Goal: Task Accomplishment & Management: Use online tool/utility

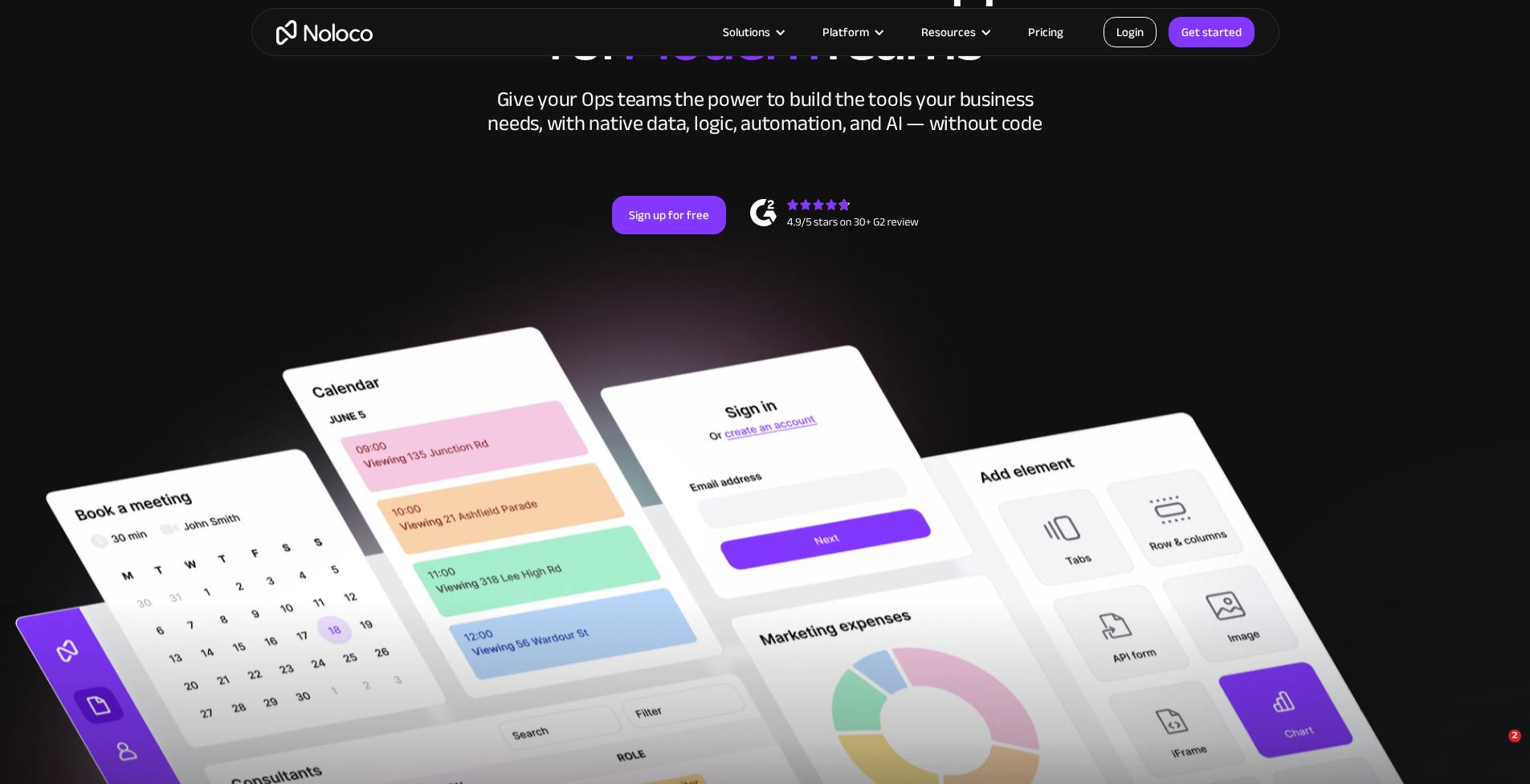
click at [1147, 31] on link "Login" at bounding box center [1130, 31] width 53 height 31
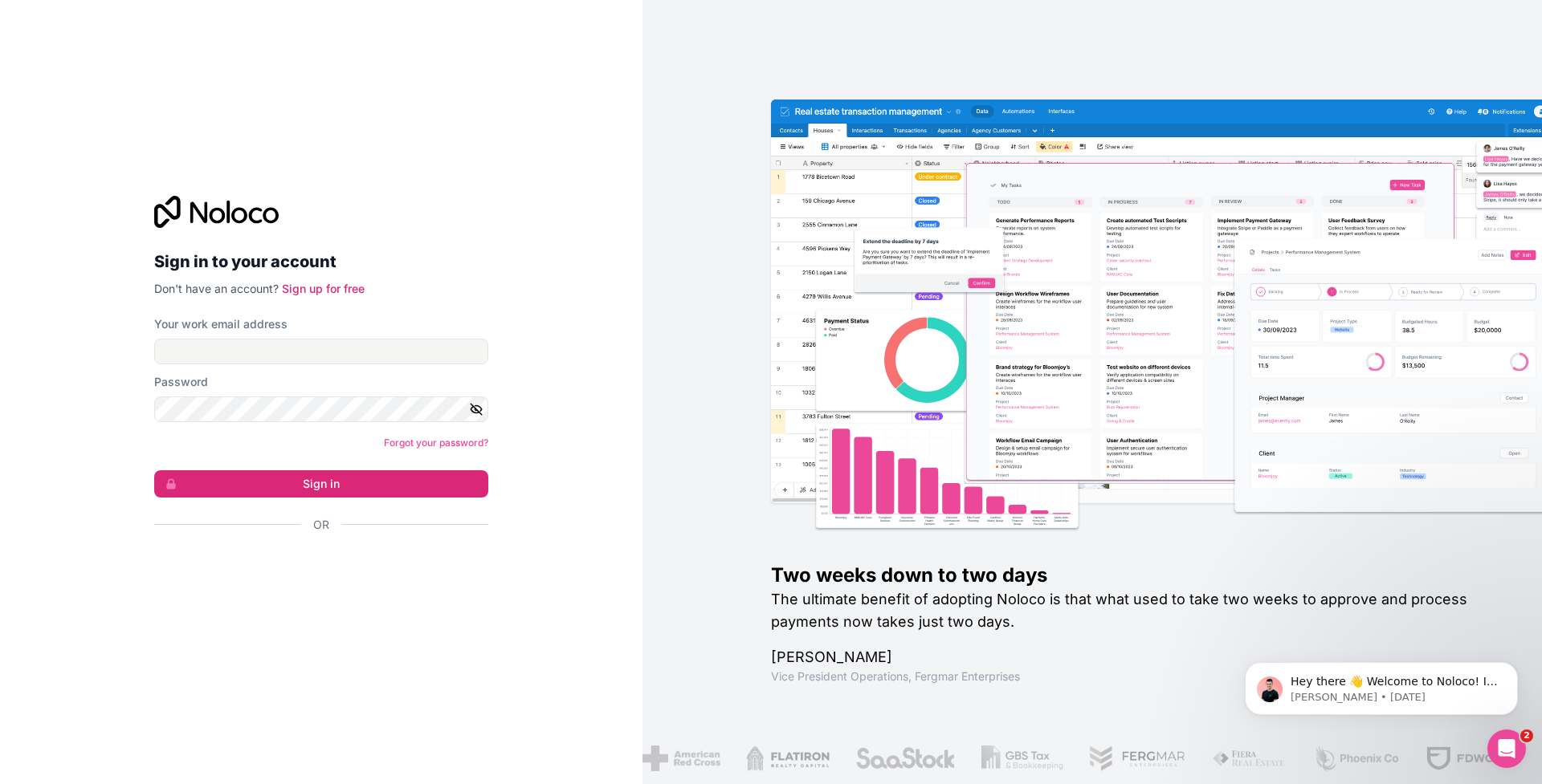
click at [1419, 637] on div "Hey there 👋 Welcome to Noloco! If you have any questions, just reply to this me…" at bounding box center [1381, 615] width 295 height 201
click at [329, 356] on input "Your work email address" at bounding box center [321, 352] width 334 height 26
type input "[EMAIL_ADDRESS][DOMAIN_NAME]"
click at [333, 481] on button "Sign in" at bounding box center [321, 483] width 334 height 27
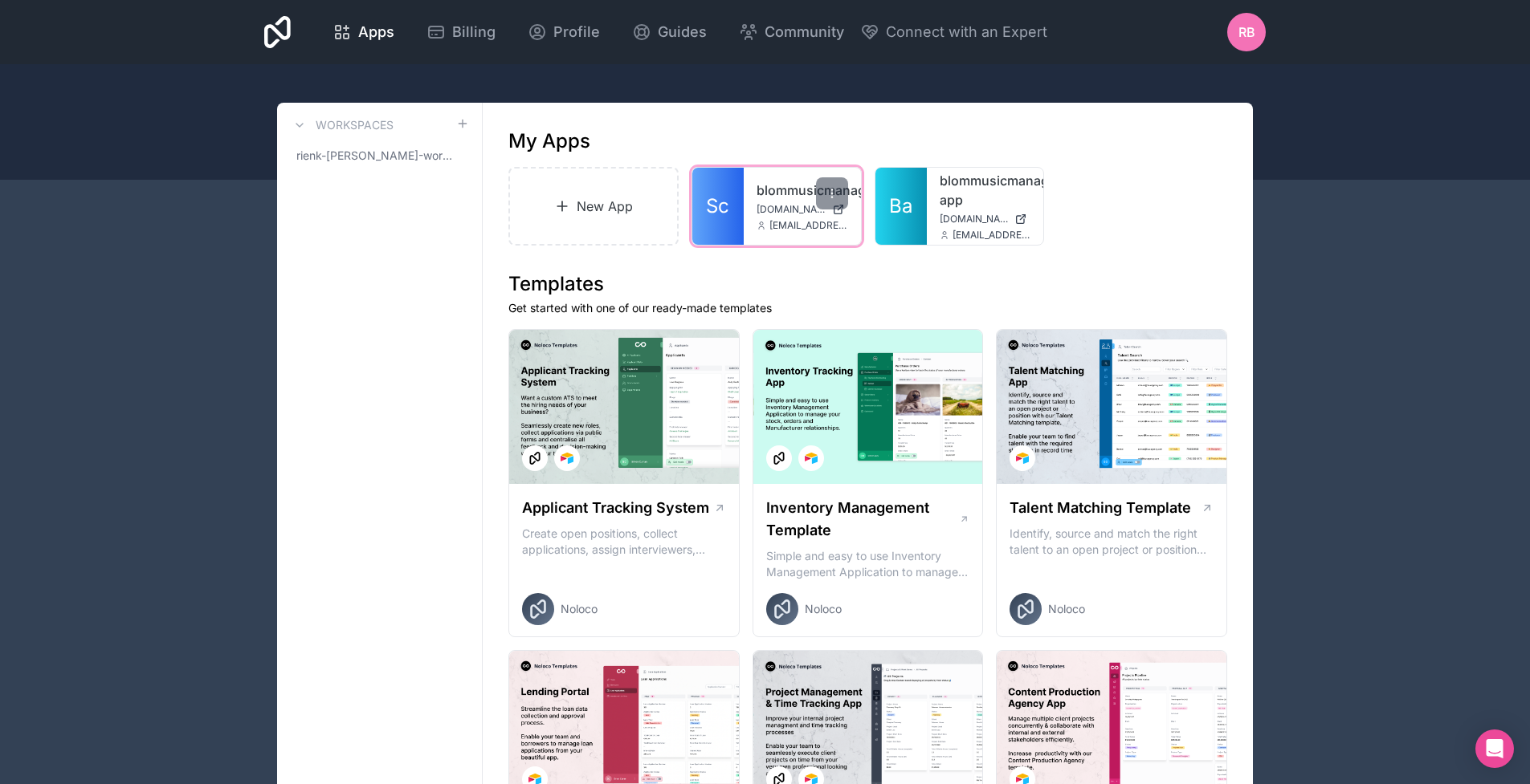
click at [767, 197] on link "blommusicmanagement" at bounding box center [802, 190] width 92 height 19
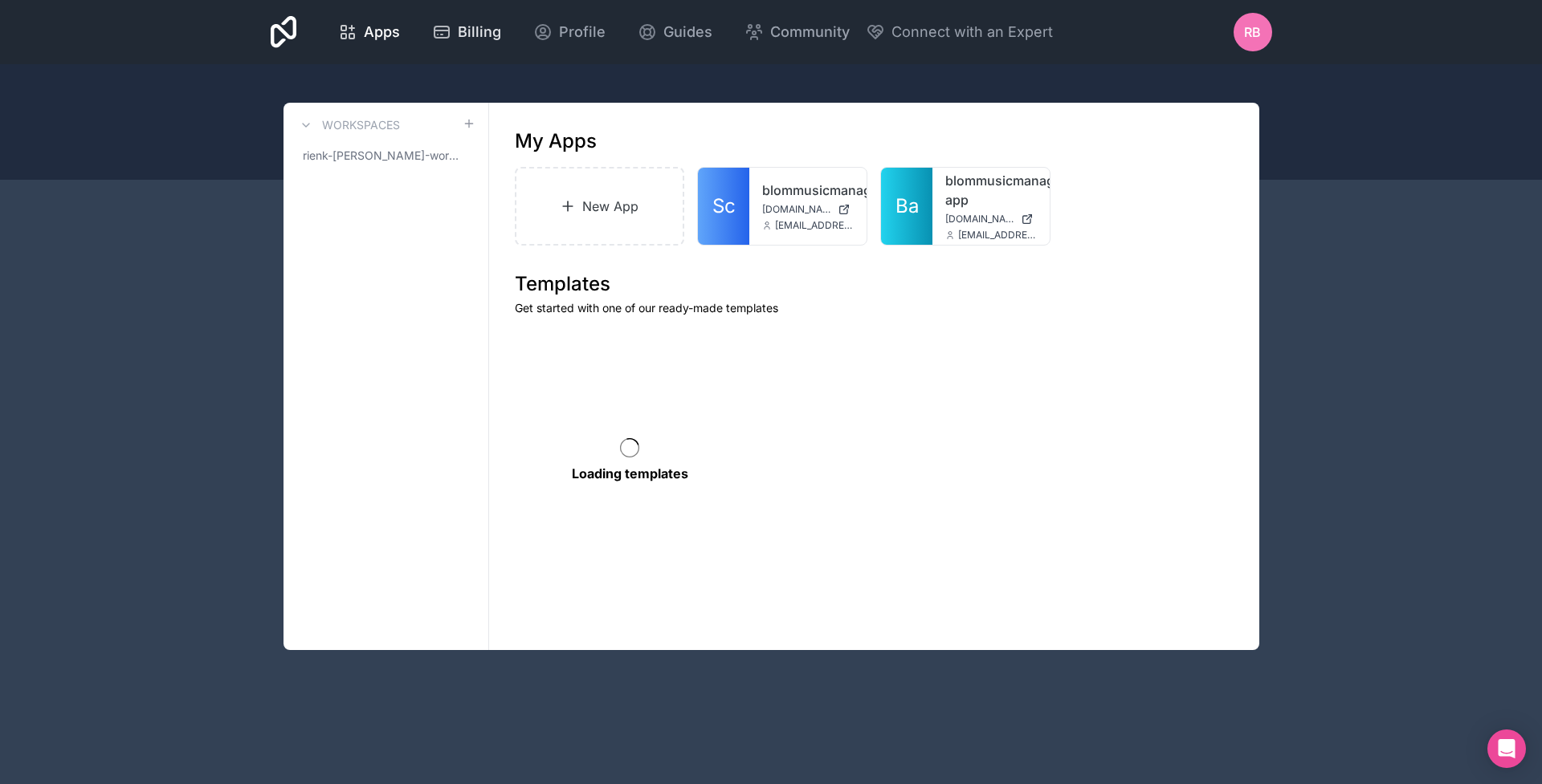
click at [501, 40] on span "Billing" at bounding box center [479, 32] width 44 height 22
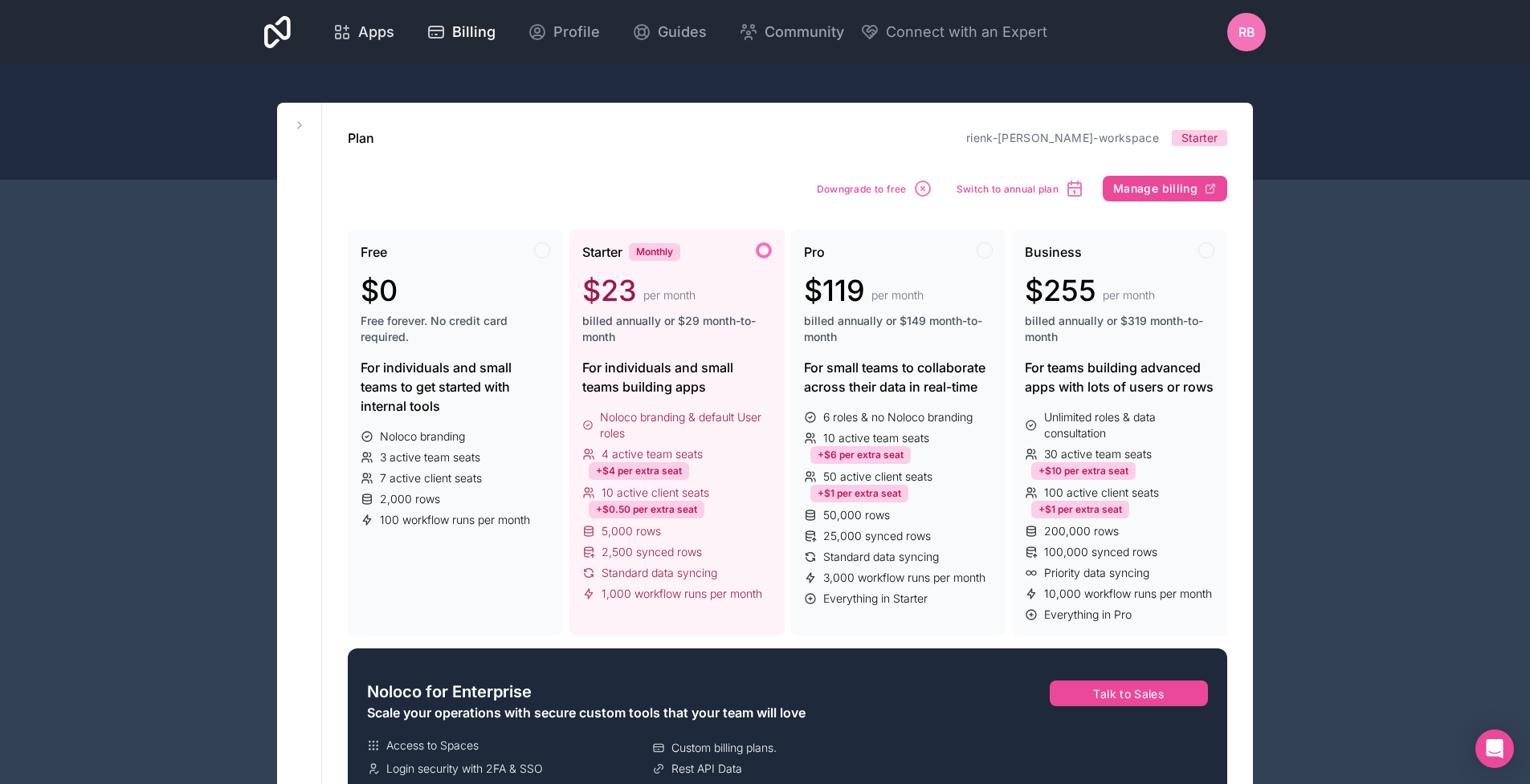
click at [395, 38] on span "Apps" at bounding box center [376, 32] width 36 height 22
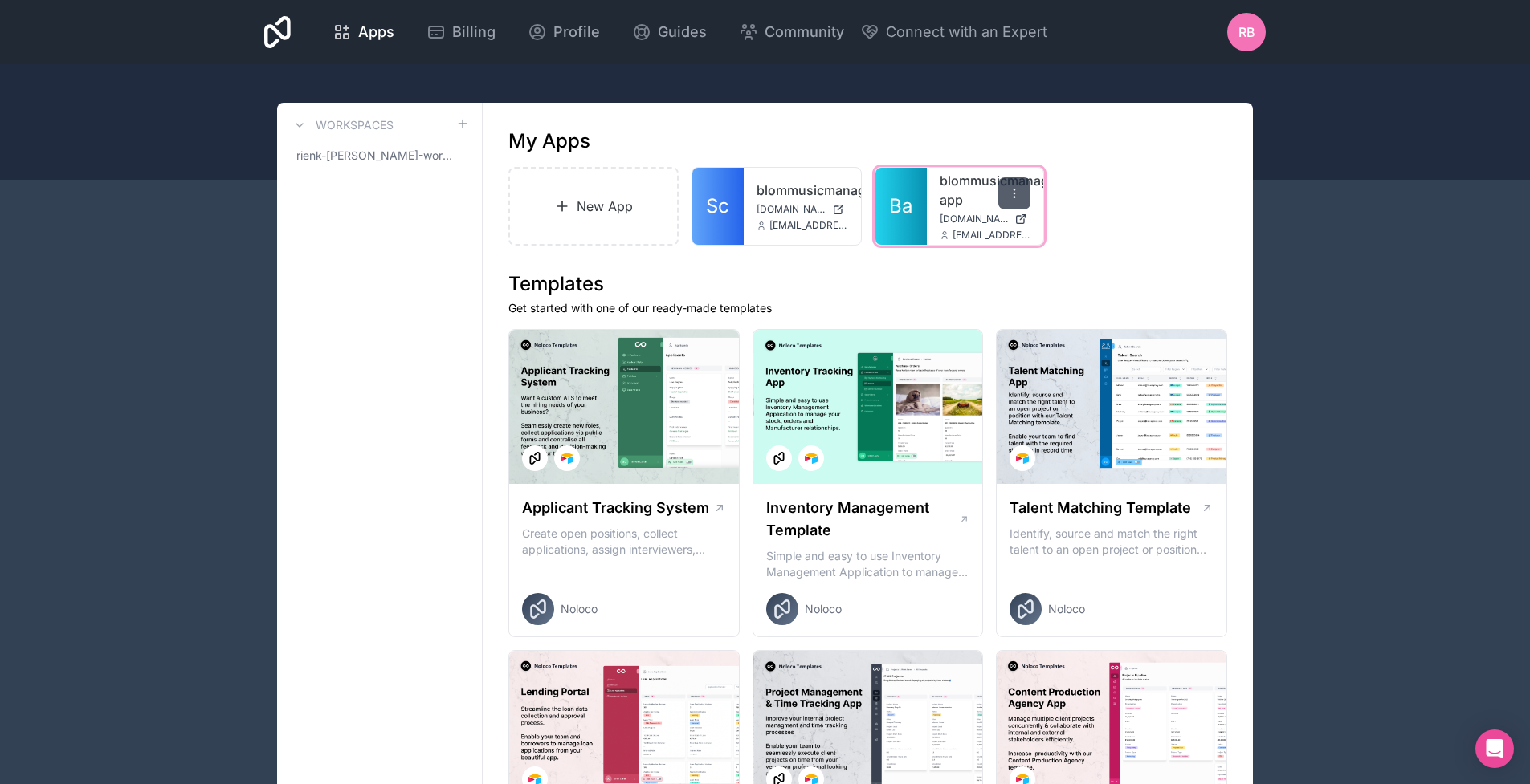
click at [1010, 196] on icon at bounding box center [1015, 193] width 13 height 13
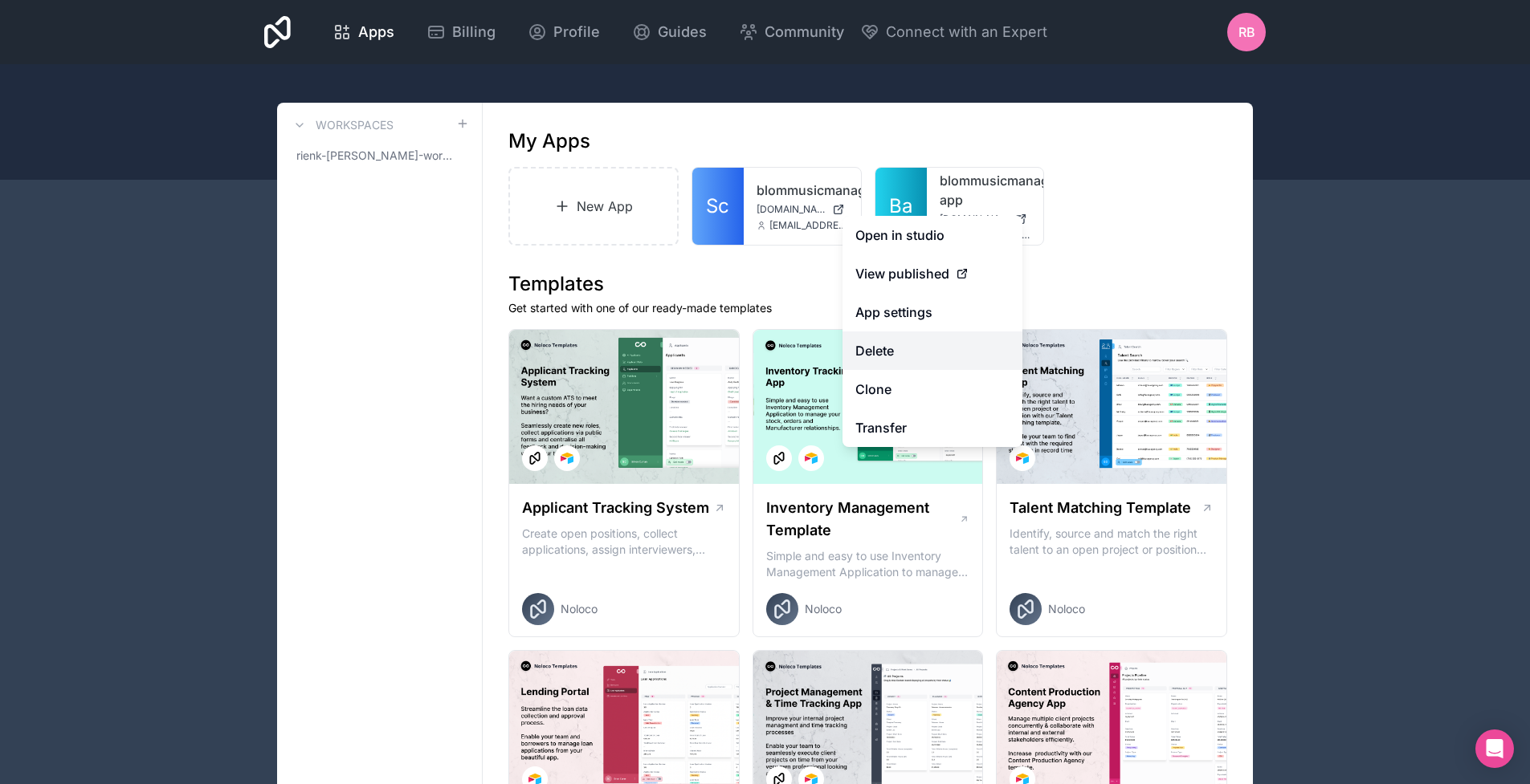
click at [909, 357] on button "Delete" at bounding box center [933, 351] width 180 height 39
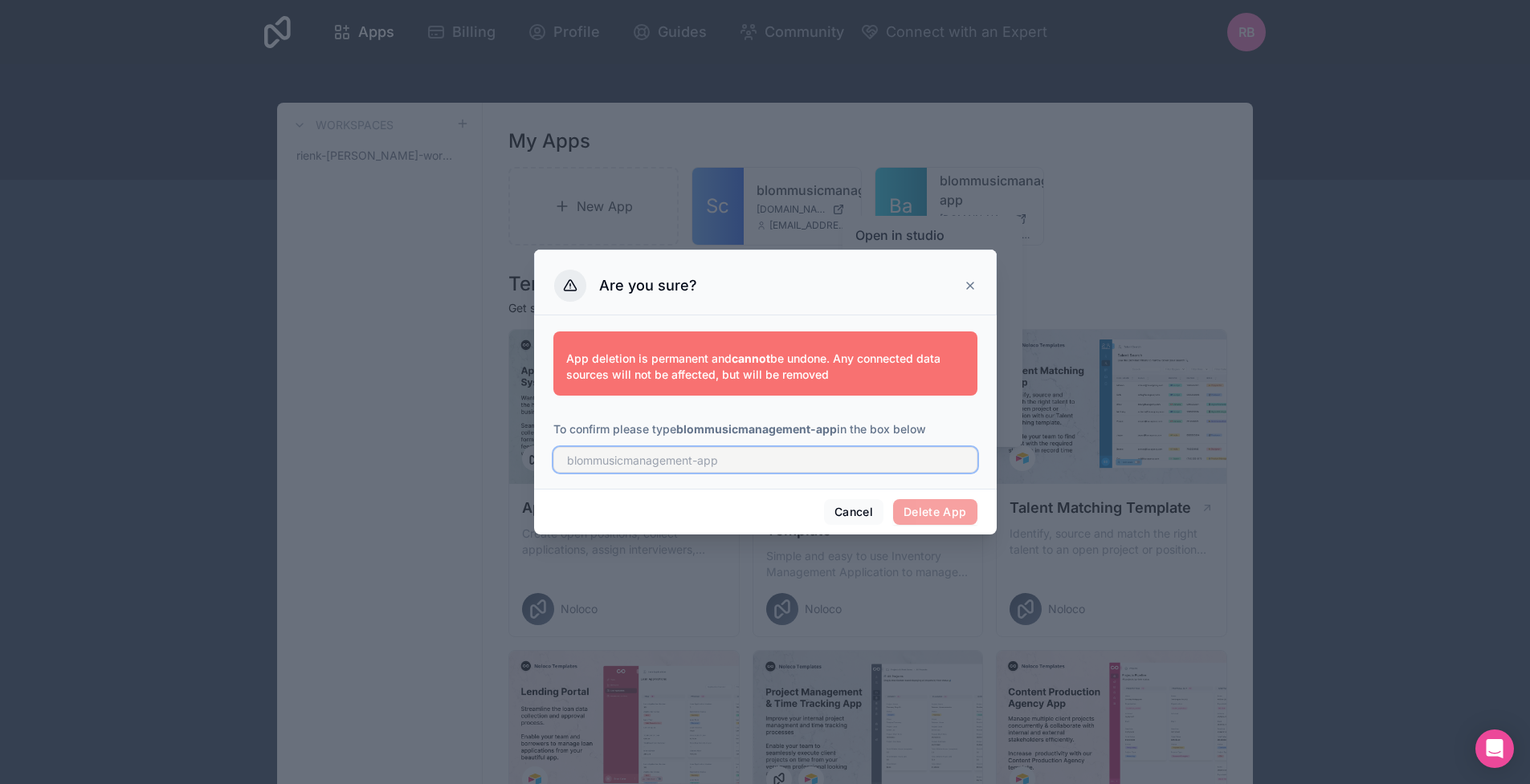
click at [796, 457] on input "text" at bounding box center [766, 460] width 424 height 26
type input "blommusicmanagement.app"
click at [852, 505] on button "Cancel" at bounding box center [854, 512] width 59 height 26
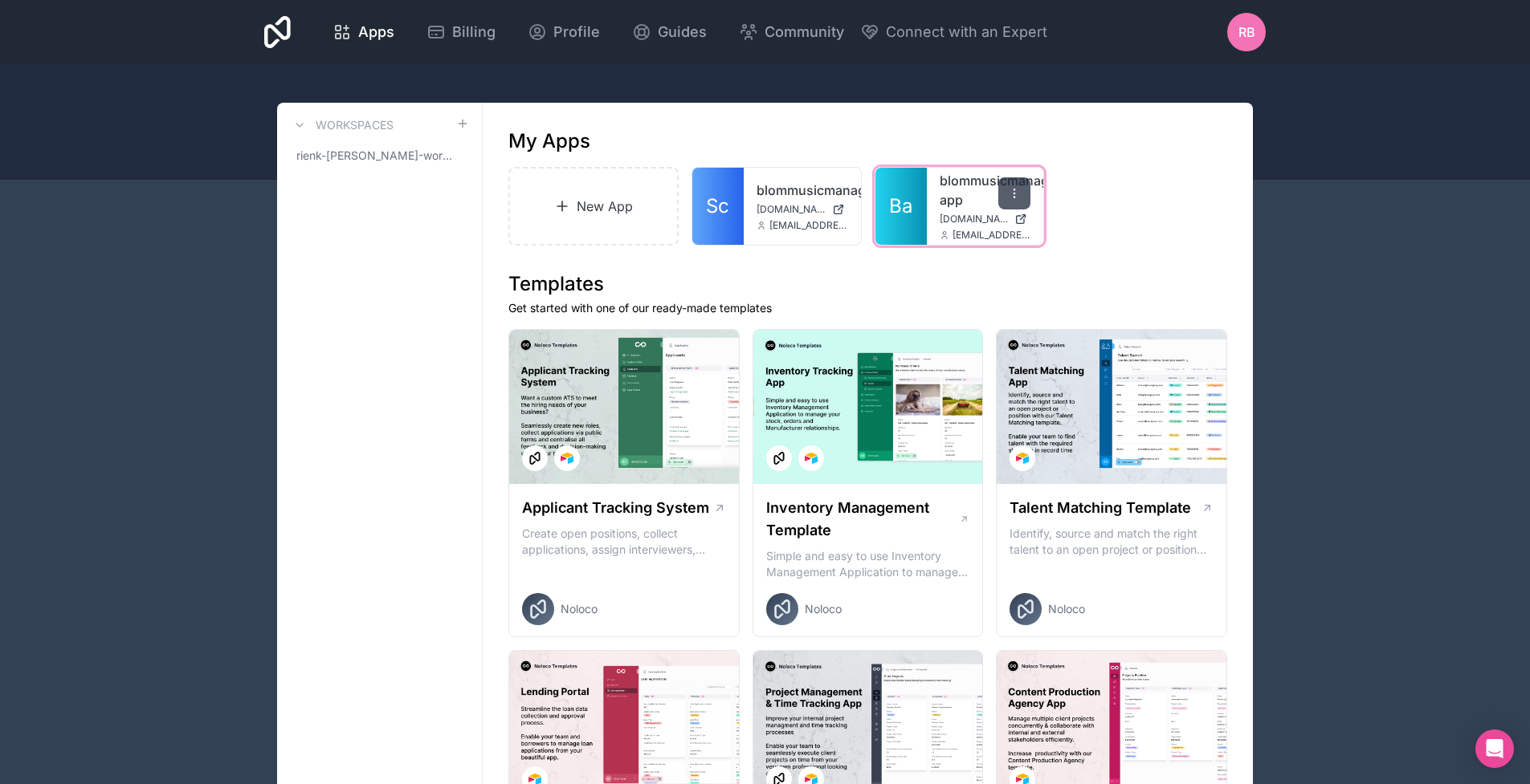
click at [1016, 197] on icon at bounding box center [1015, 193] width 13 height 13
click at [803, 192] on link "blommusicmanagement" at bounding box center [802, 190] width 92 height 19
click at [595, 204] on link "New App" at bounding box center [594, 205] width 170 height 79
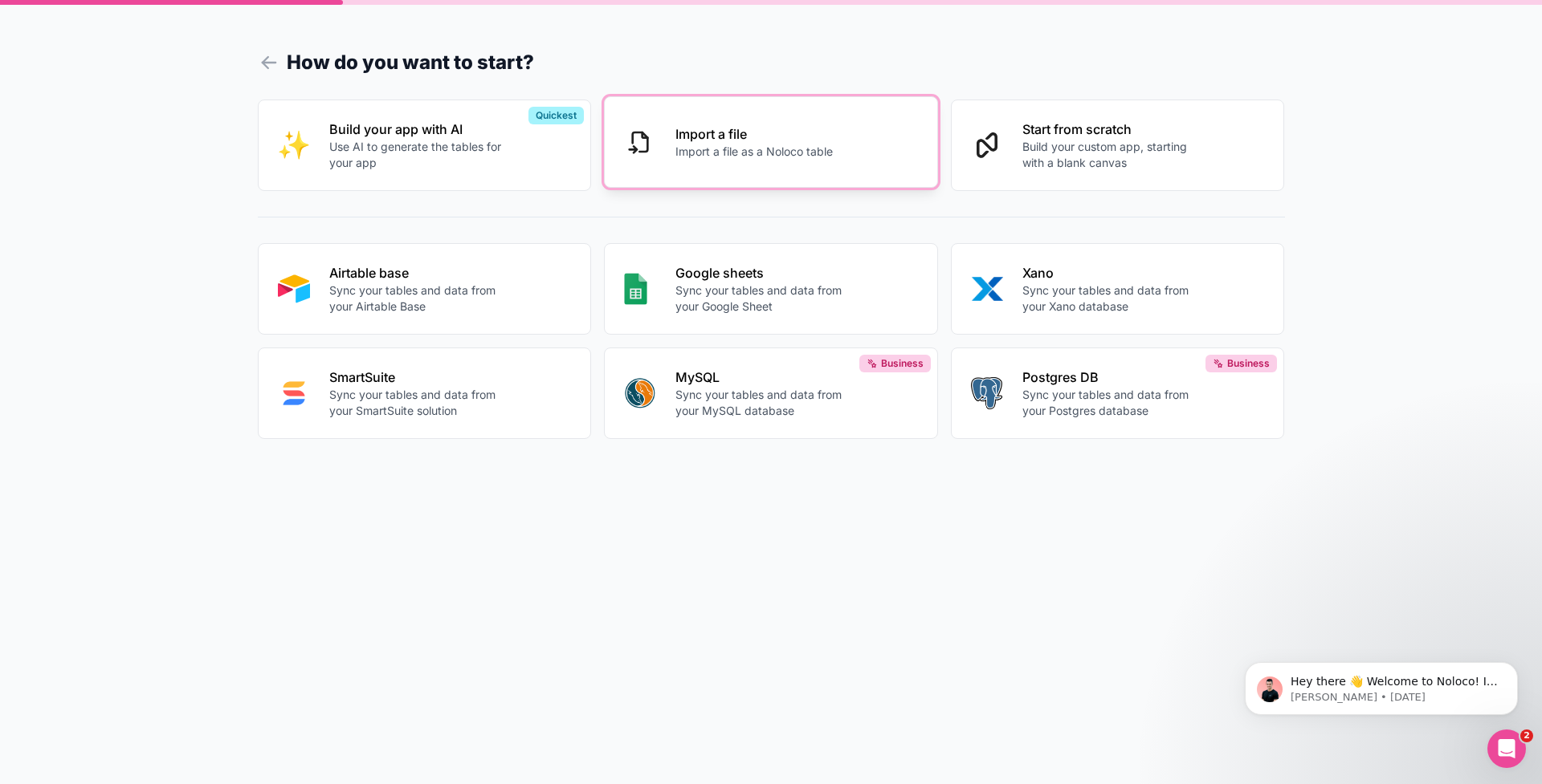
click at [743, 146] on p "Import a file as a Noloco table" at bounding box center [754, 151] width 157 height 16
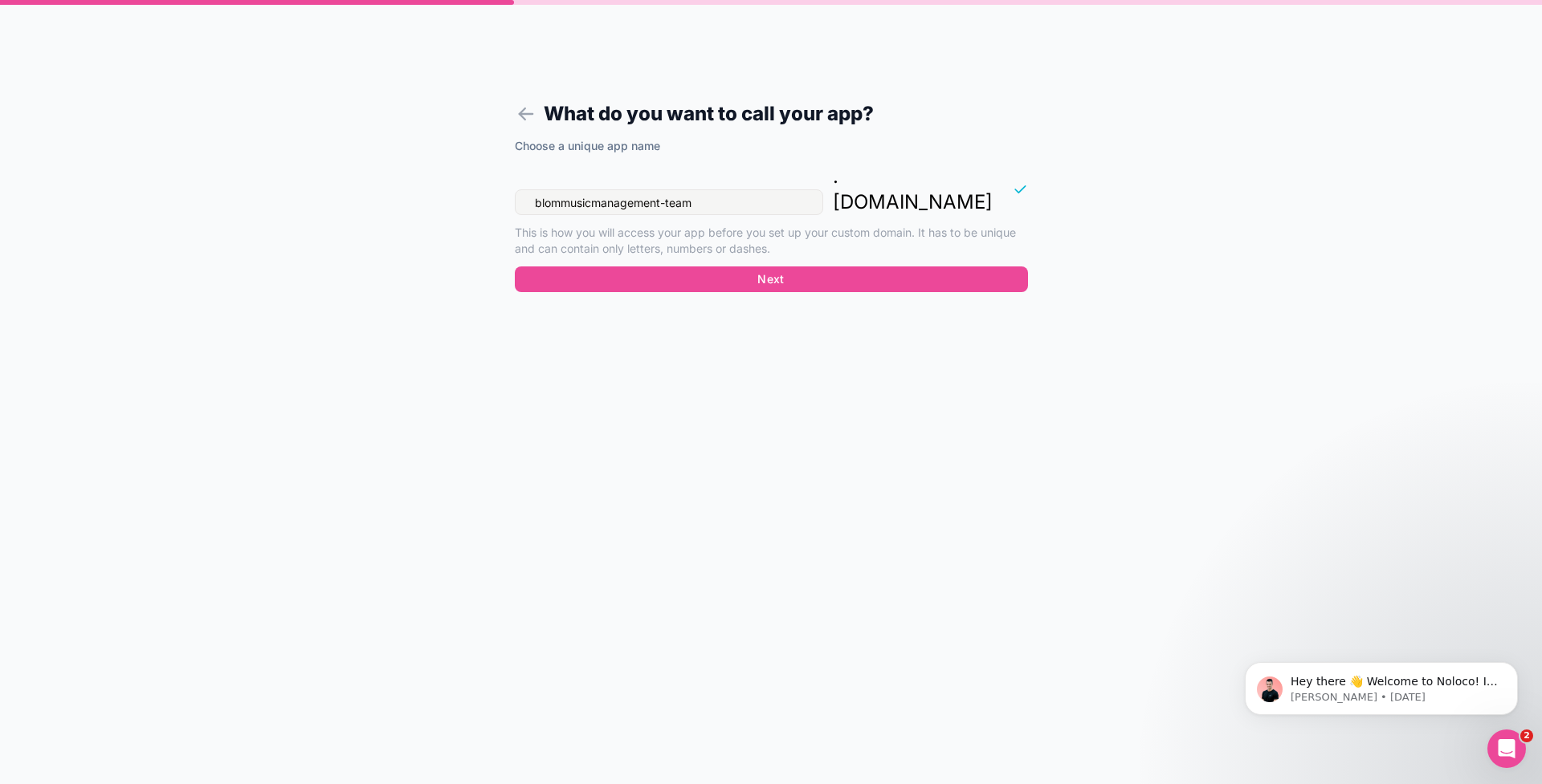
drag, startPoint x: 734, startPoint y: 177, endPoint x: 485, endPoint y: 174, distance: 249.0
click at [485, 174] on form "What do you want to call your app? Choose a unique app name blommusicmanagement…" at bounding box center [771, 412] width 616 height 746
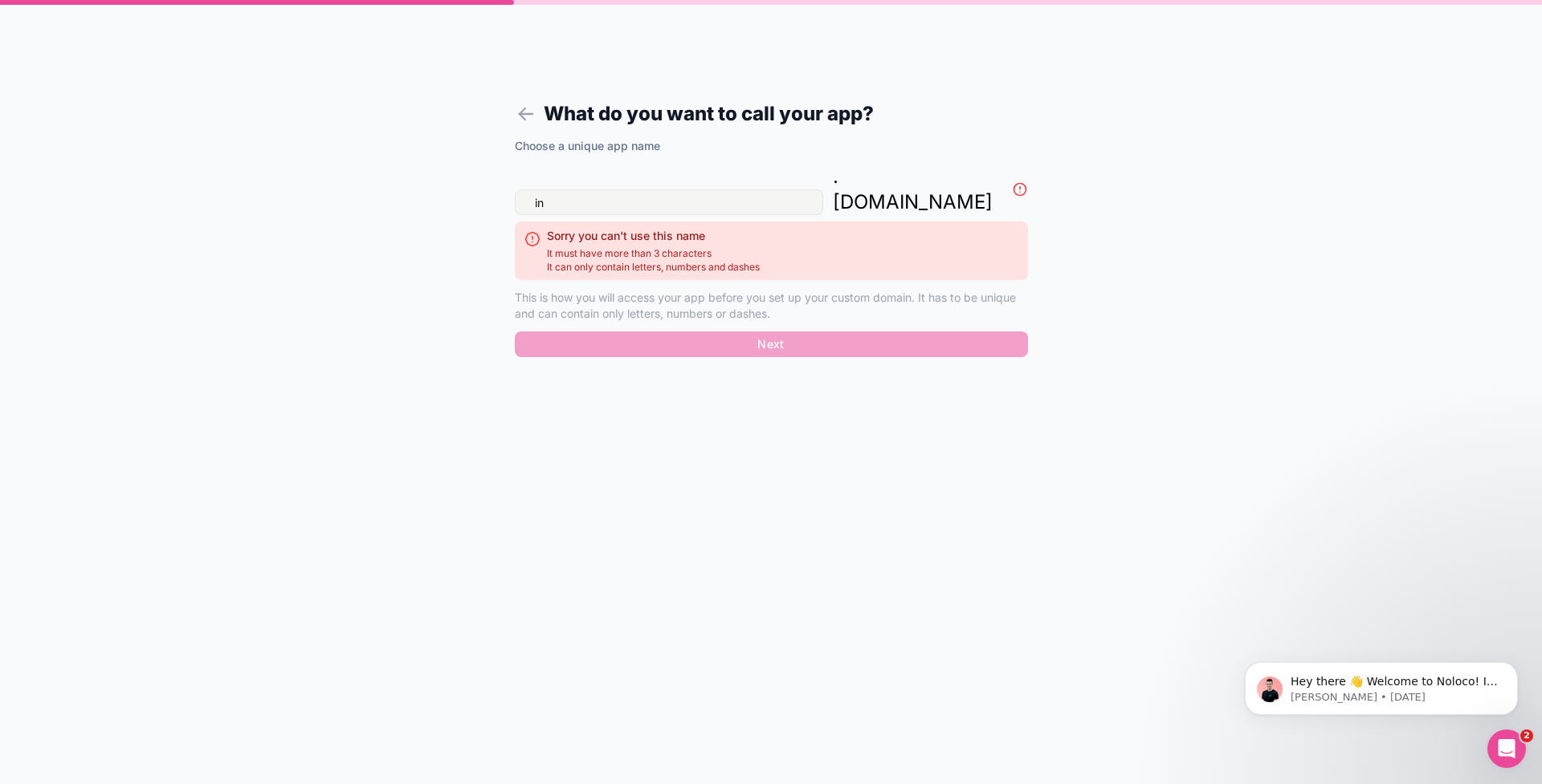
type input "i"
type input "c"
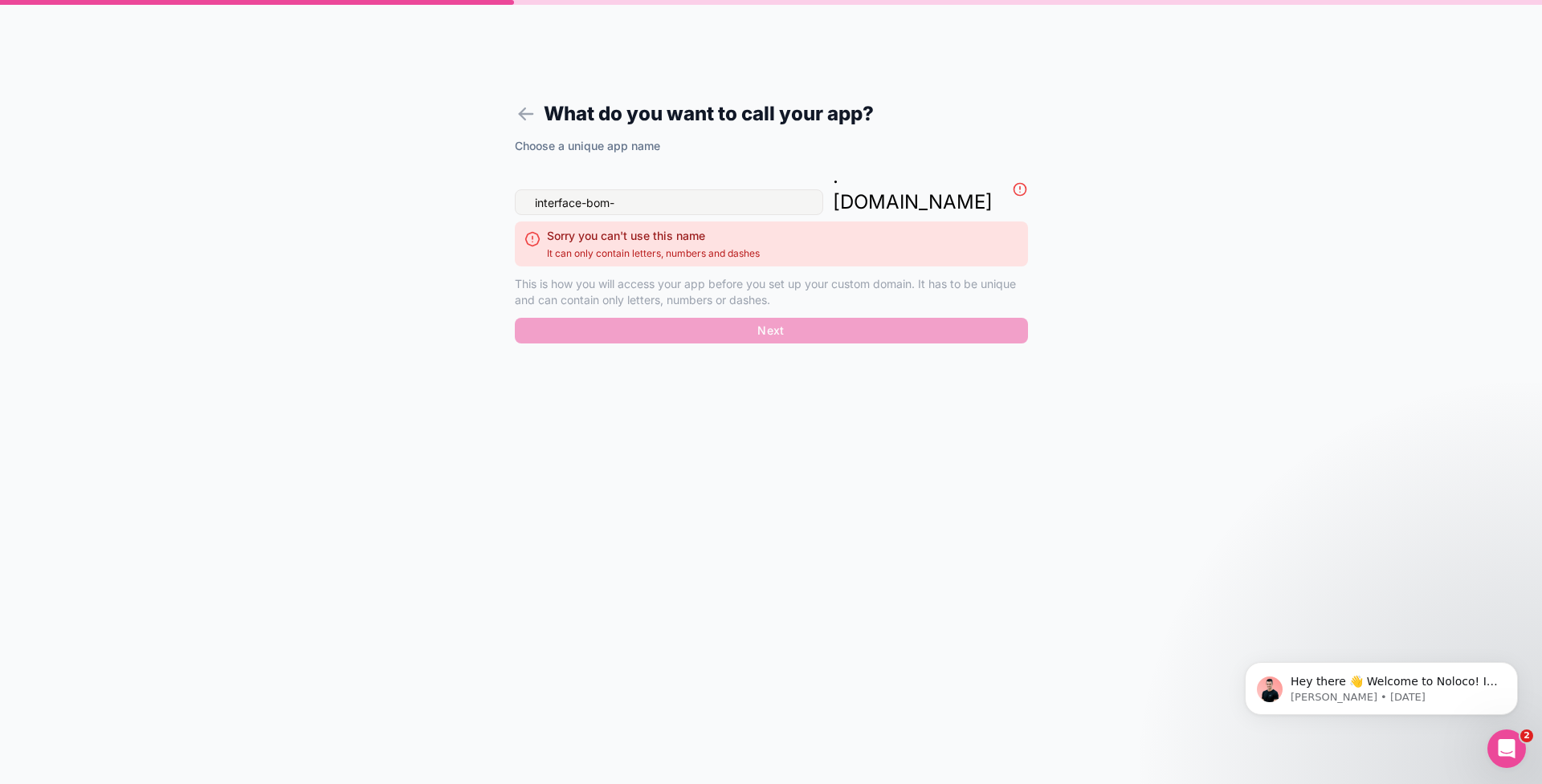
click at [586, 190] on input "interface-bom-" at bounding box center [669, 203] width 308 height 26
click at [662, 190] on input "interfacebom-" at bounding box center [669, 203] width 308 height 26
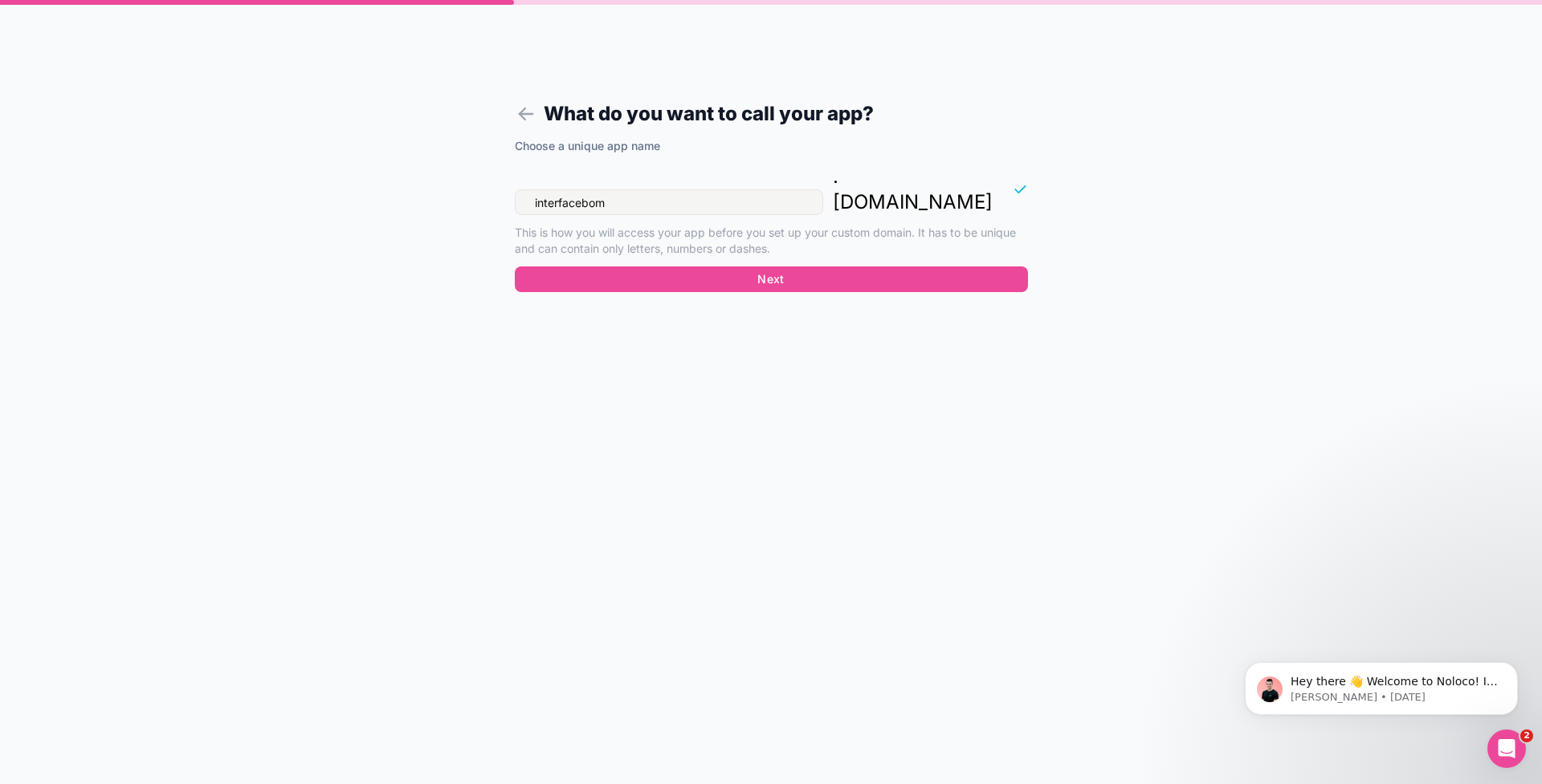
drag, startPoint x: 637, startPoint y: 179, endPoint x: 340, endPoint y: 153, distance: 298.1
click at [340, 153] on div "What do you want to call your app? Choose a unique app name interfacebom . nolo…" at bounding box center [771, 392] width 1542 height 784
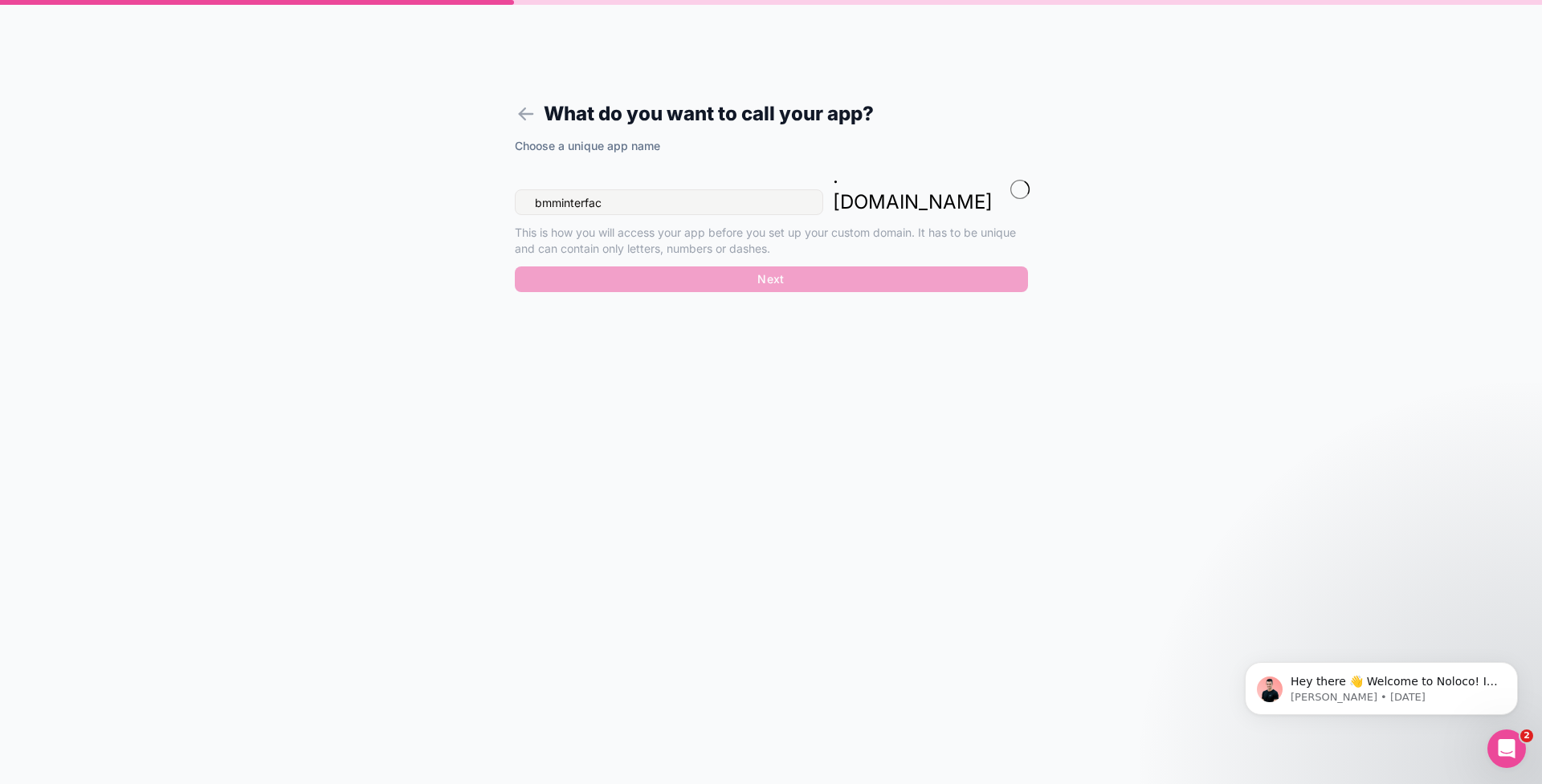
type input "bmminterface"
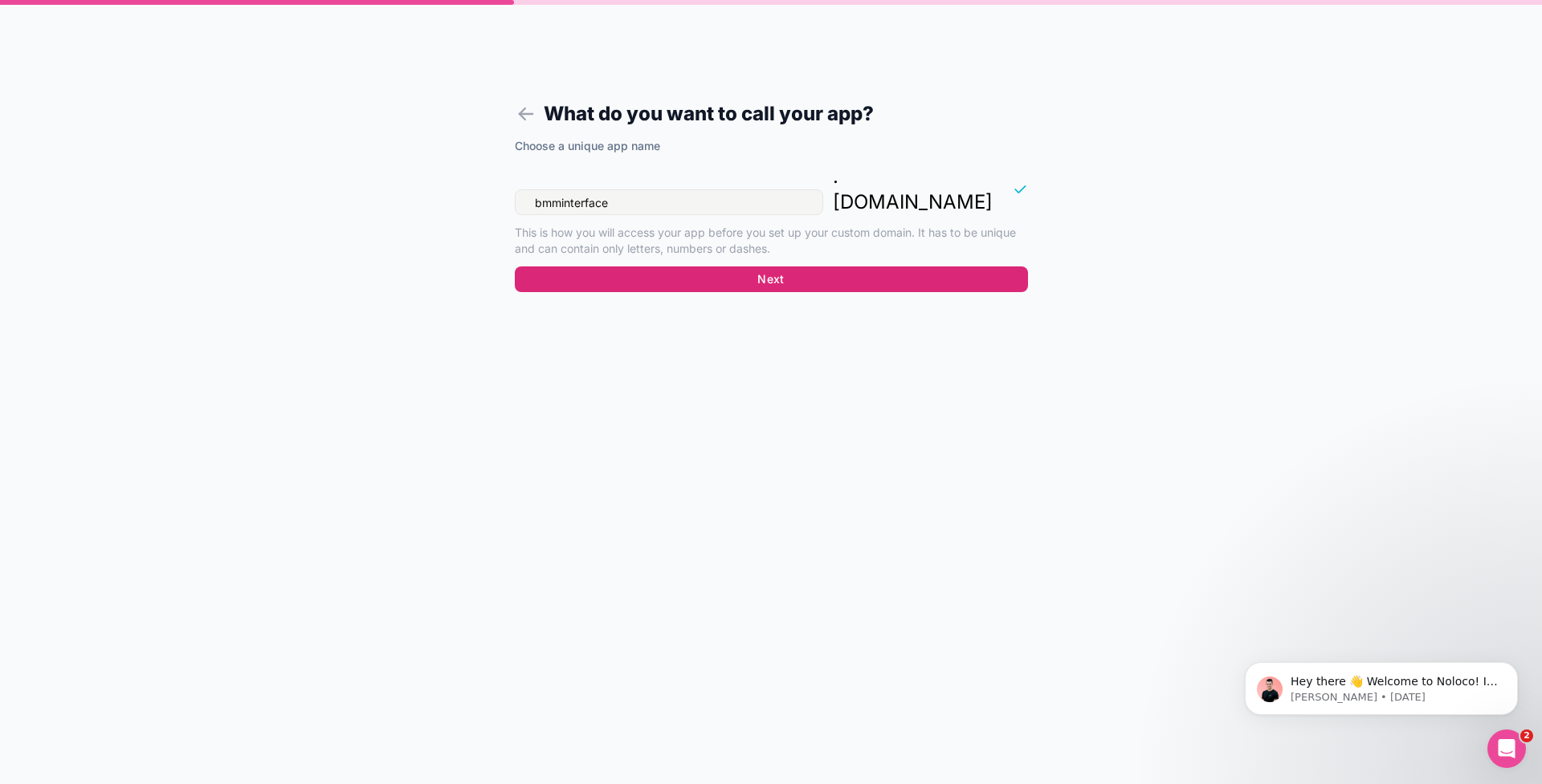
click at [796, 267] on button "Next" at bounding box center [771, 280] width 513 height 26
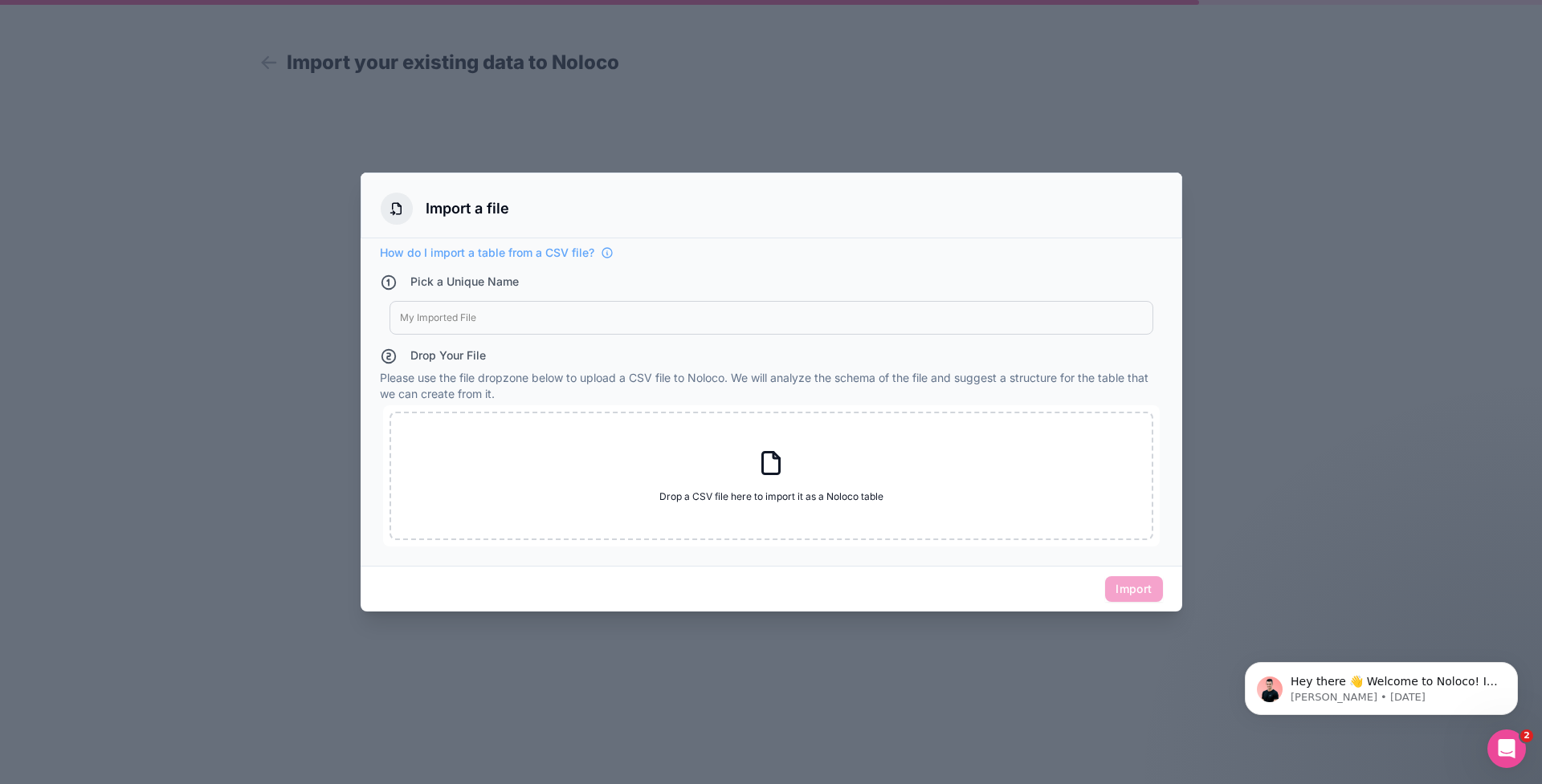
click at [568, 316] on div at bounding box center [771, 318] width 743 height 13
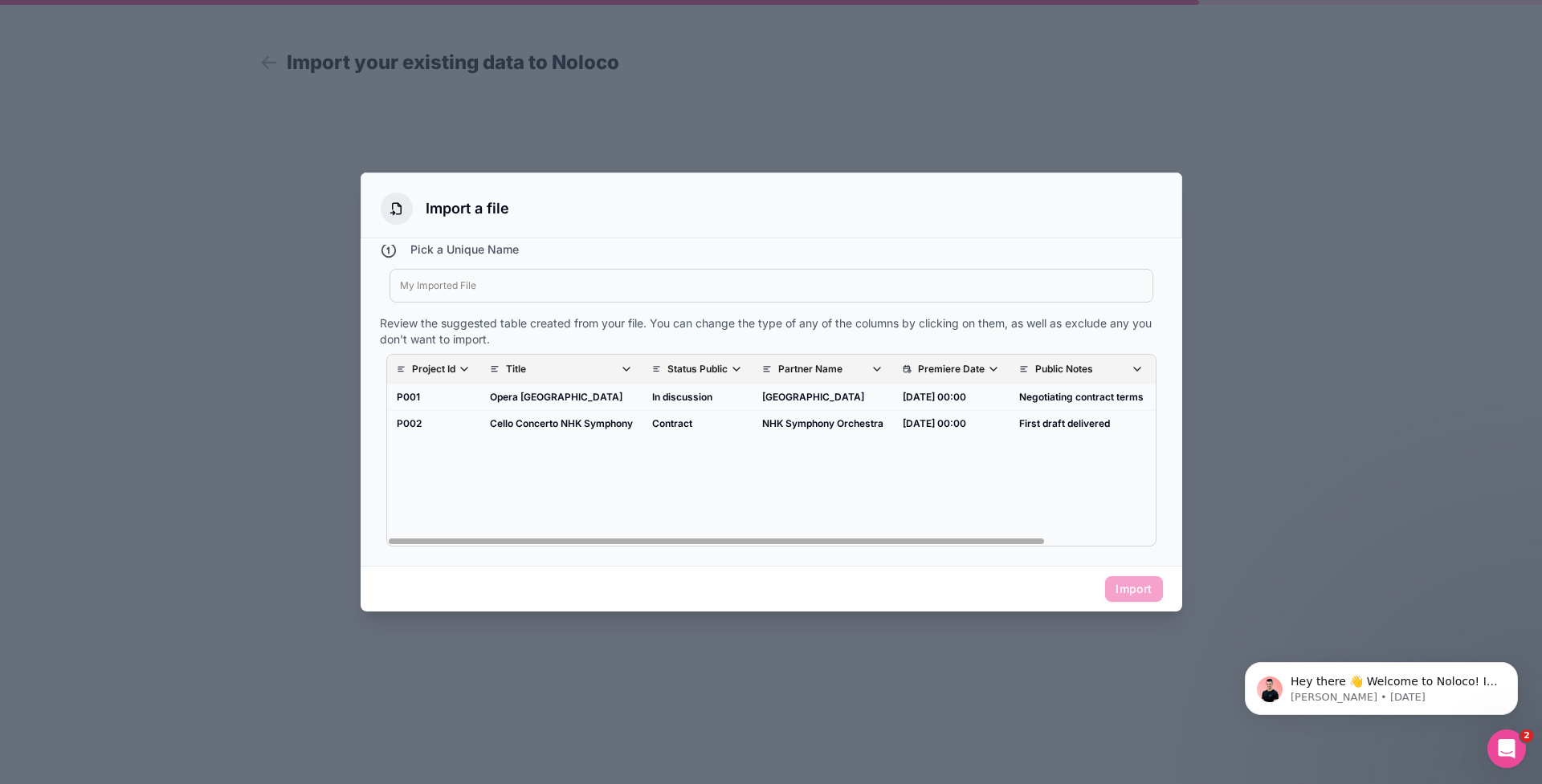
click at [1122, 134] on div at bounding box center [771, 392] width 1542 height 784
click at [959, 398] on td "10-5-2026 00:00" at bounding box center [951, 397] width 117 height 27
click at [1118, 591] on span "Import" at bounding box center [1134, 590] width 57 height 26
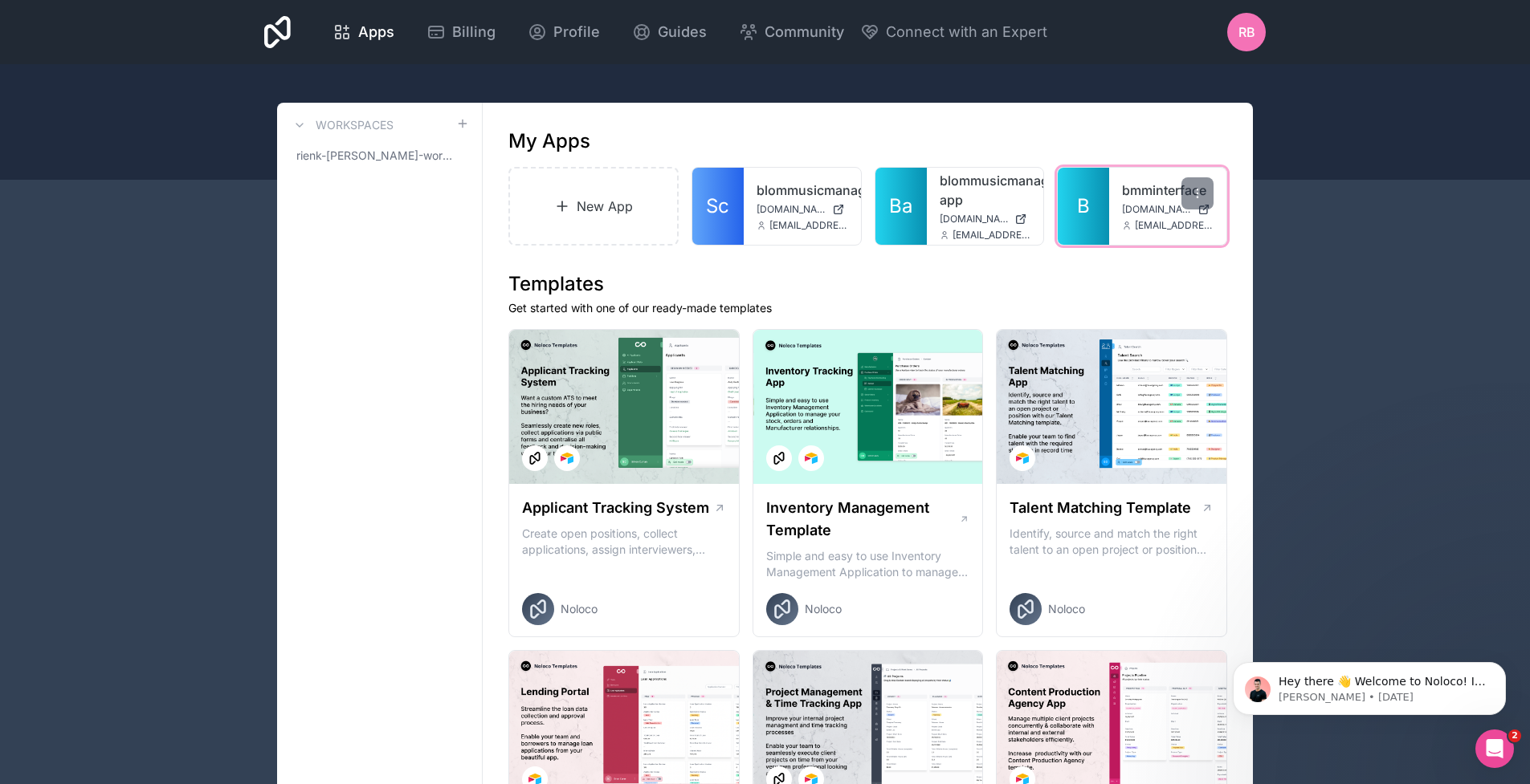
click at [1144, 199] on link "bmminterface" at bounding box center [1168, 190] width 92 height 19
